Goal: Check status: Check status

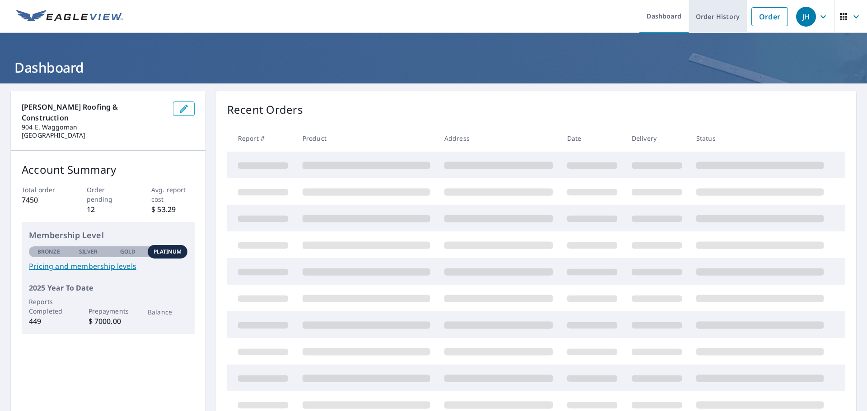
click at [714, 21] on link "Order History" at bounding box center [717, 16] width 58 height 33
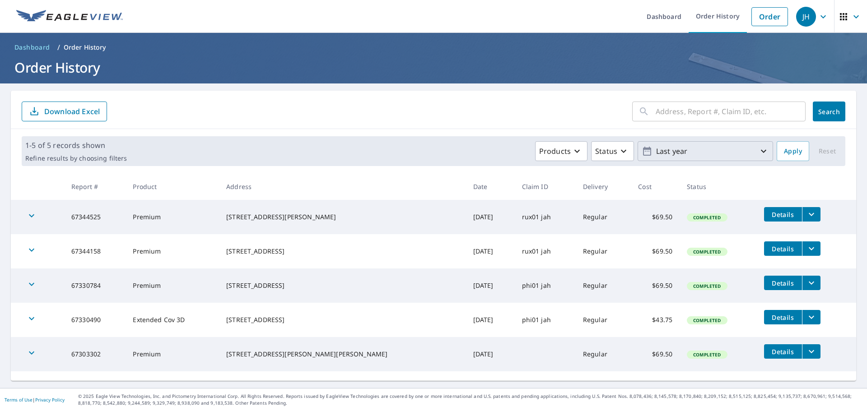
click at [702, 149] on p "Last year" at bounding box center [705, 152] width 106 height 16
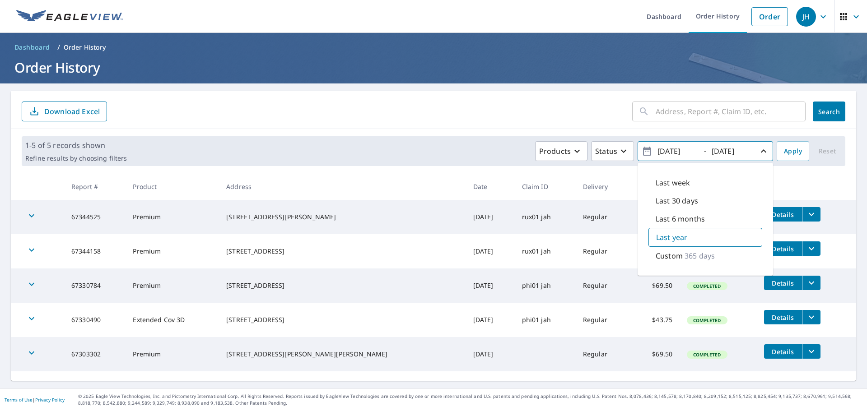
click at [667, 256] on p "Custom" at bounding box center [668, 256] width 27 height 11
click at [668, 150] on input "[DATE]" at bounding box center [677, 151] width 44 height 14
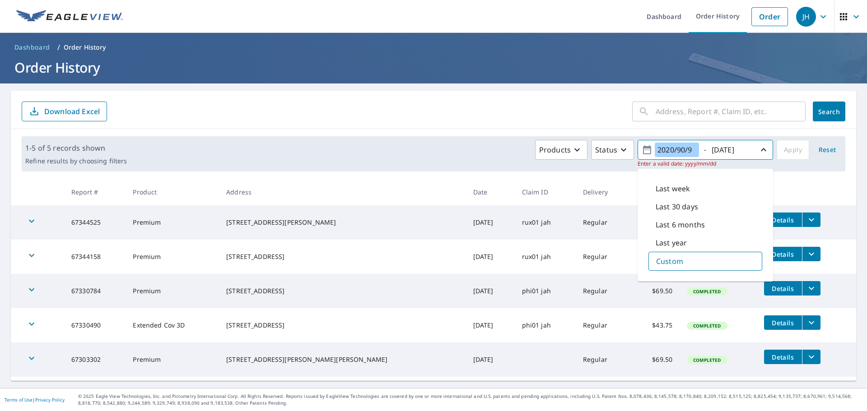
click at [686, 151] on input "2020/90/9" at bounding box center [677, 150] width 44 height 14
click at [668, 149] on input "2020/90/01" at bounding box center [677, 150] width 44 height 14
click at [680, 149] on input "2025/90/01" at bounding box center [677, 150] width 44 height 14
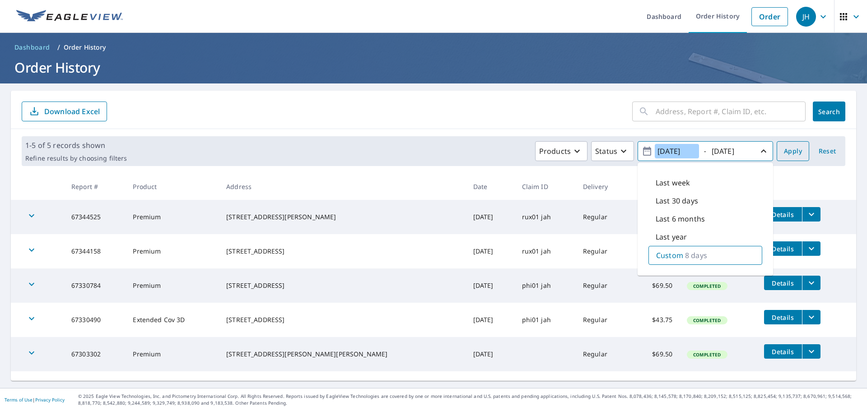
type input "[DATE]"
click at [789, 152] on span "Apply" at bounding box center [793, 151] width 18 height 11
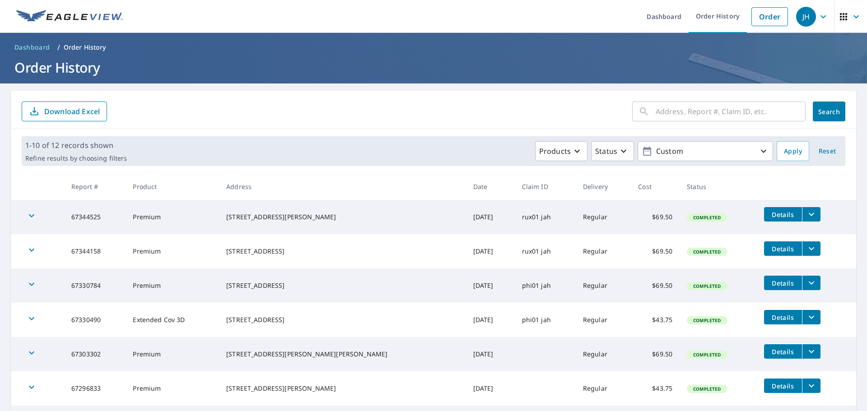
click at [65, 111] on p "Download Excel" at bounding box center [72, 112] width 56 height 10
